Goal: Task Accomplishment & Management: Use online tool/utility

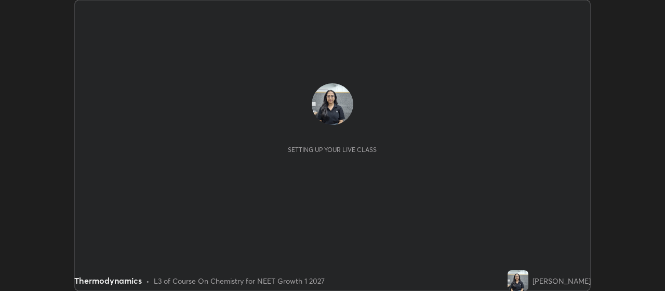
scroll to position [291, 665]
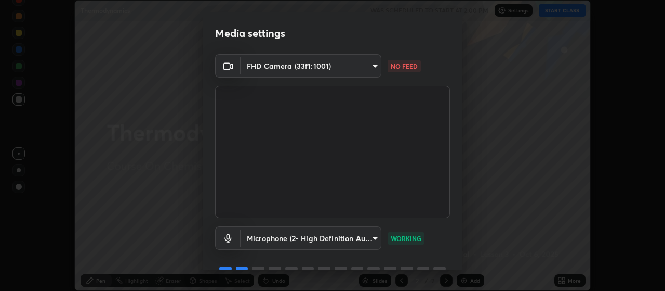
click at [356, 68] on body "Erase all Thermodynamics WAS SCHEDULED TO START AT 2:00 PM Settings START CLASS…" at bounding box center [332, 145] width 665 height 291
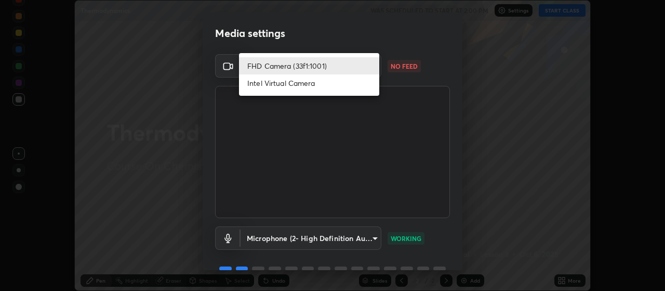
click at [333, 62] on li "FHD Camera (33f1:1001)" at bounding box center [309, 65] width 140 height 17
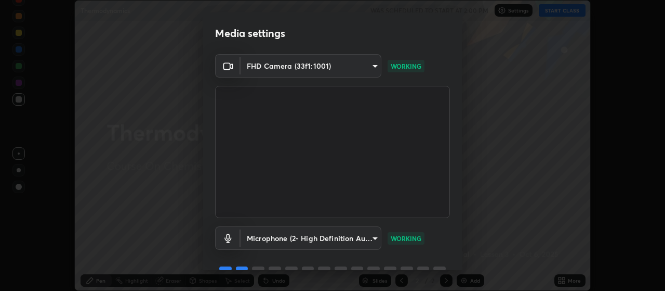
scroll to position [50, 0]
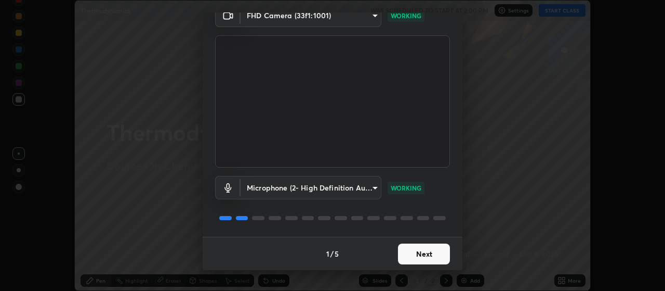
click at [408, 254] on button "Next" at bounding box center [424, 253] width 52 height 21
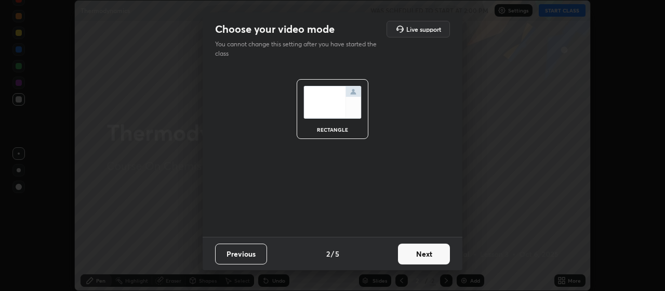
click at [426, 251] on button "Next" at bounding box center [424, 253] width 52 height 21
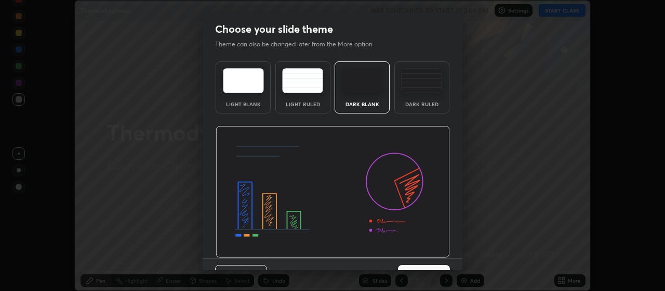
scroll to position [21, 0]
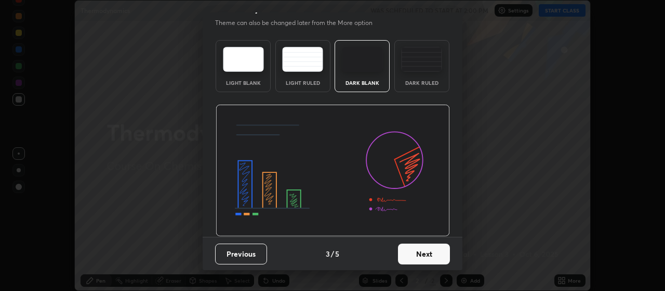
click at [421, 255] on button "Next" at bounding box center [424, 253] width 52 height 21
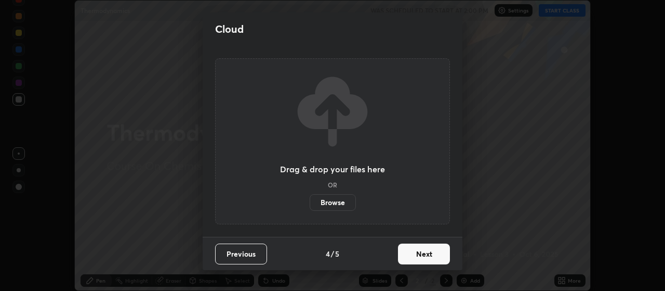
scroll to position [0, 0]
click at [425, 252] on button "Next" at bounding box center [424, 253] width 52 height 21
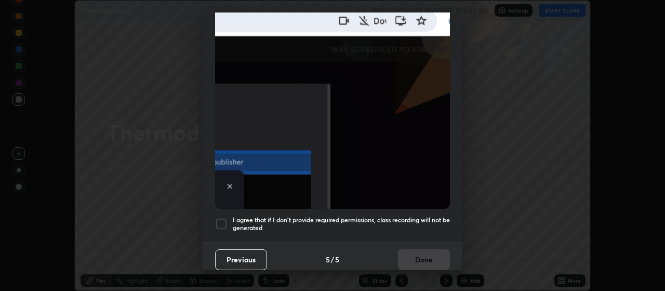
scroll to position [262, 0]
click at [222, 217] on div at bounding box center [221, 223] width 12 height 12
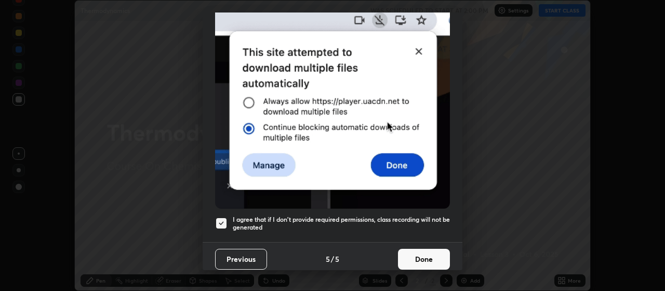
click at [411, 252] on button "Done" at bounding box center [424, 258] width 52 height 21
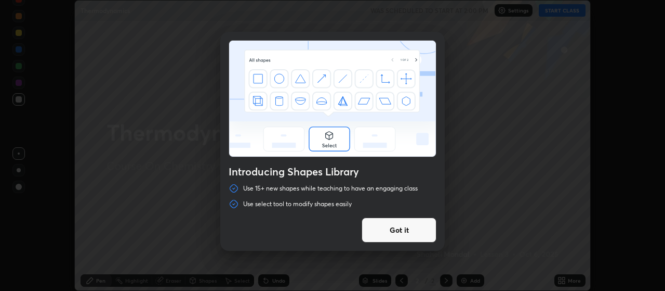
click at [406, 230] on button "Got it" at bounding box center [399, 229] width 75 height 25
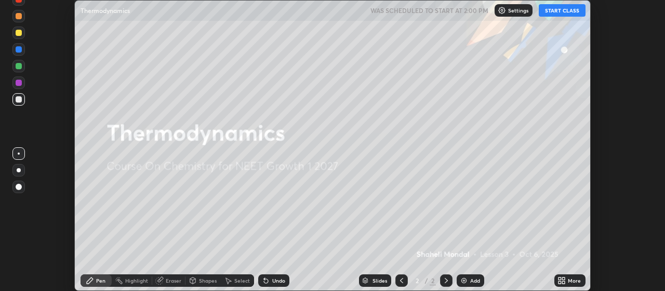
click at [551, 12] on button "START CLASS" at bounding box center [562, 10] width 47 height 12
click at [519, 10] on p "Settings" at bounding box center [523, 10] width 20 height 5
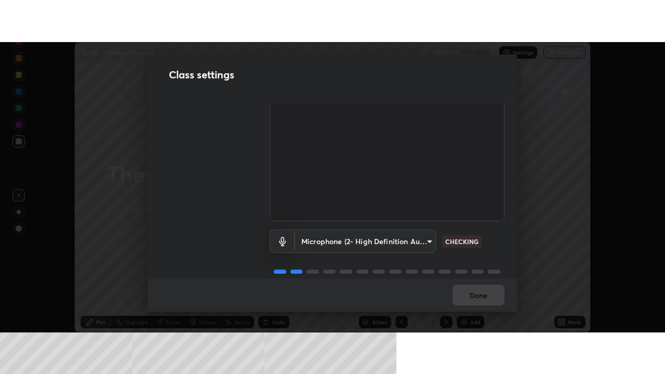
scroll to position [61, 0]
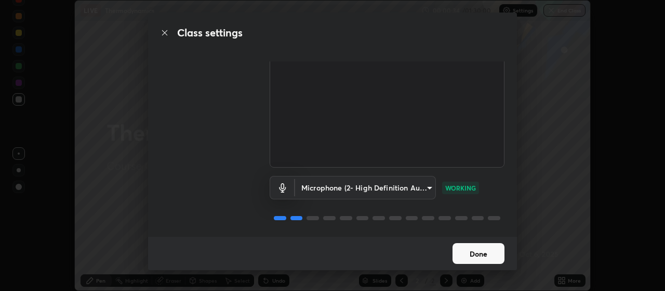
click at [481, 253] on button "Done" at bounding box center [479, 253] width 52 height 21
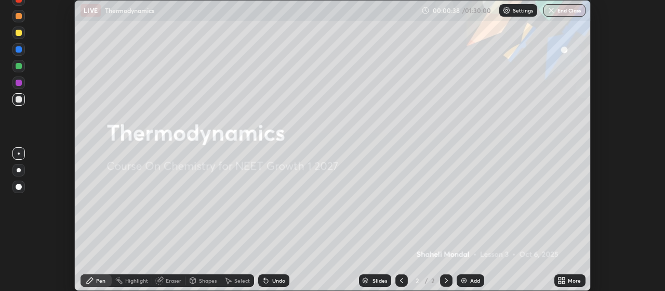
click at [471, 279] on div "Add" at bounding box center [475, 280] width 10 height 5
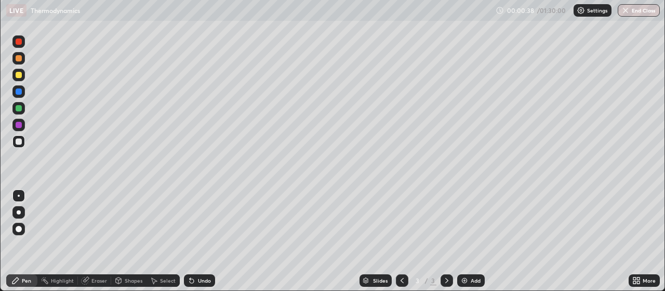
scroll to position [374, 665]
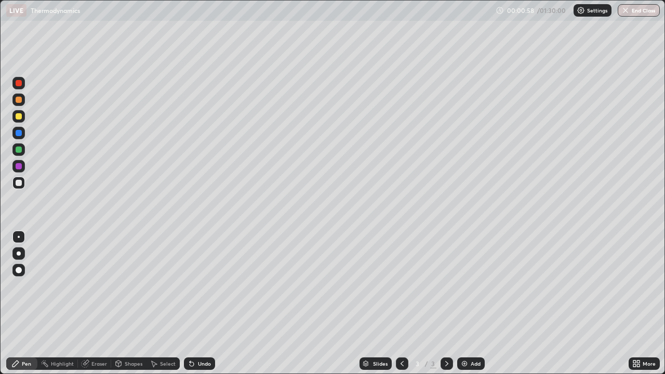
click at [635, 290] on icon at bounding box center [635, 362] width 3 height 3
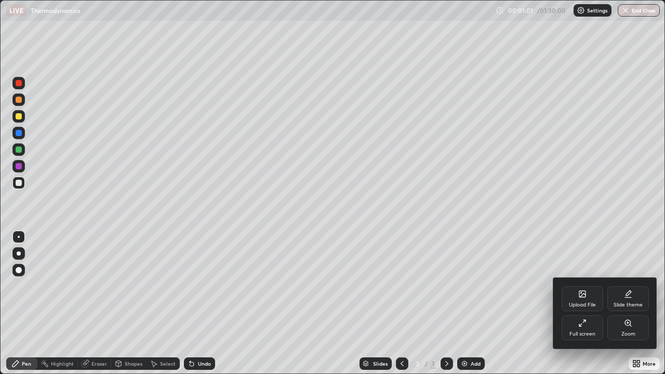
click at [583, 290] on div "Full screen" at bounding box center [583, 334] width 26 height 5
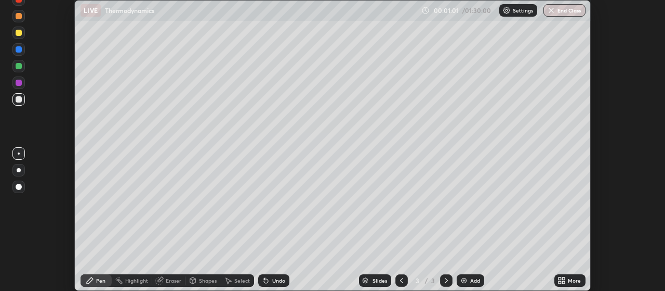
scroll to position [51687, 51312]
